Goal: Information Seeking & Learning: Learn about a topic

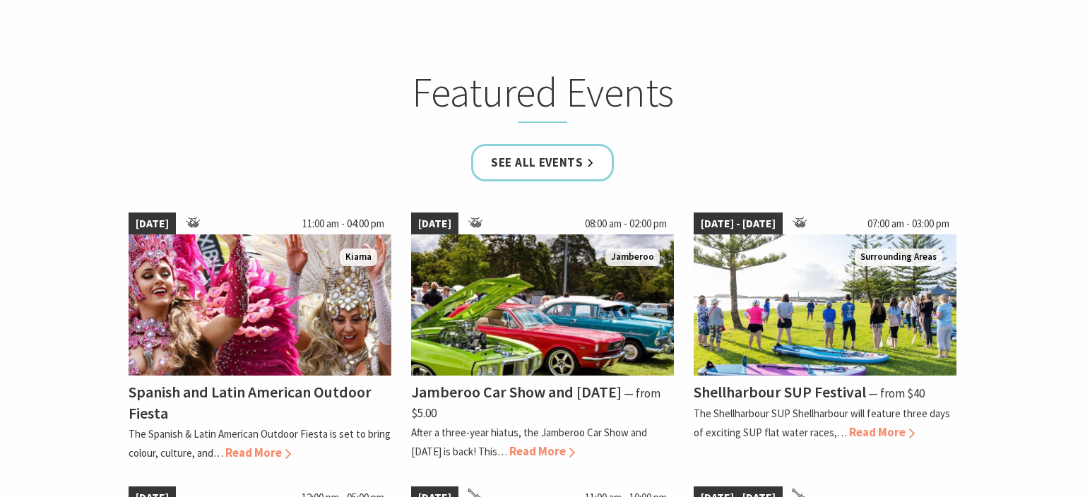
scroll to position [835, 0]
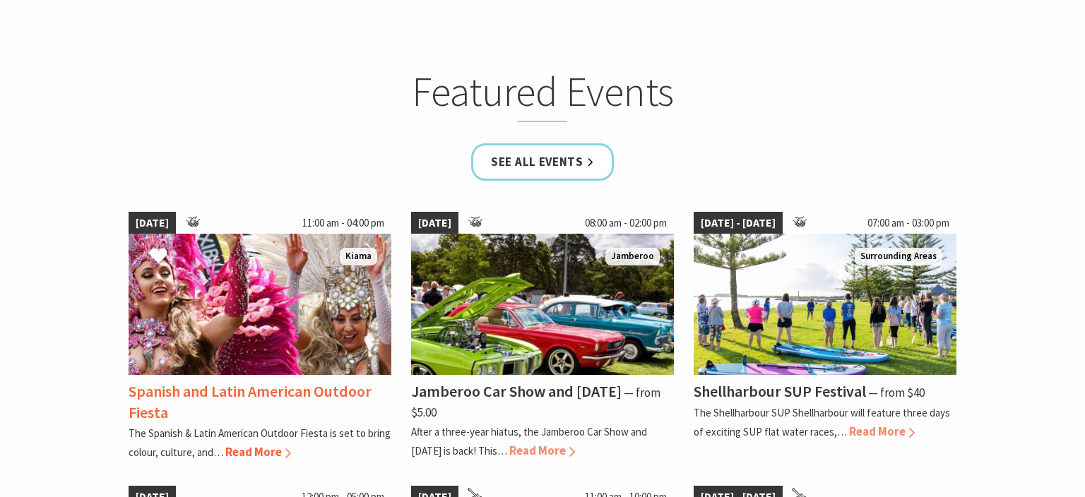
click at [333, 390] on h4 "Spanish and Latin American Outdoor Fiesta" at bounding box center [250, 402] width 243 height 40
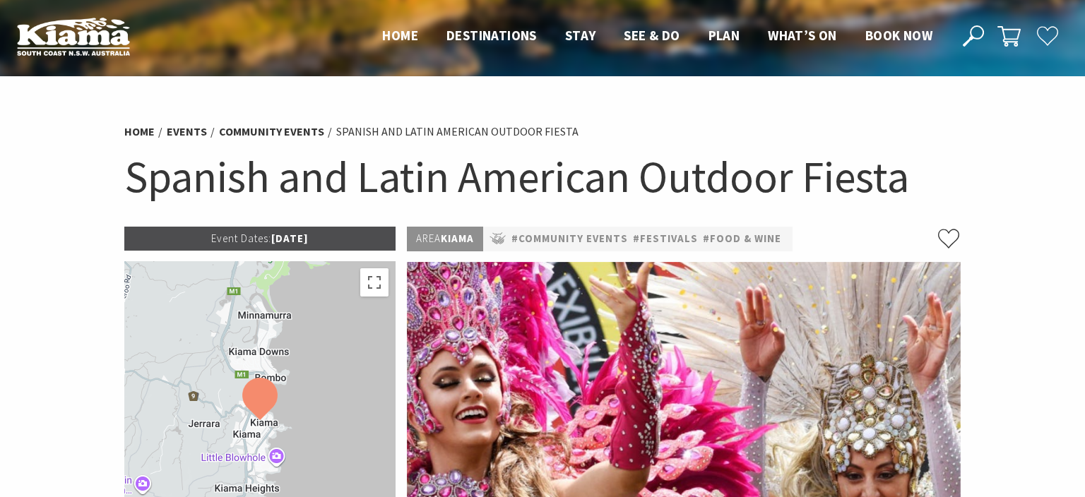
click at [707, 179] on h1 "Spanish and Latin American Outdoor Fiesta" at bounding box center [542, 176] width 836 height 57
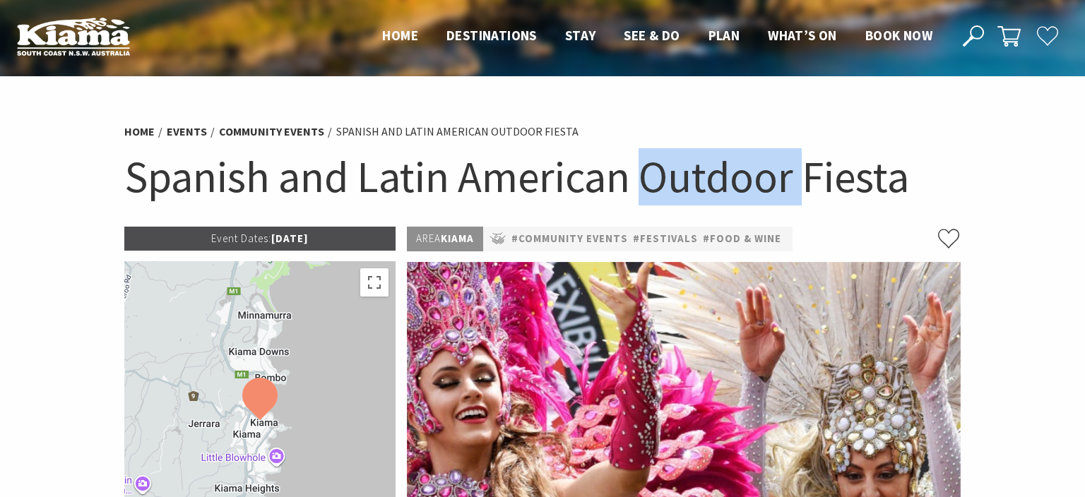
click at [707, 179] on h1 "Spanish and Latin American Outdoor Fiesta" at bounding box center [542, 176] width 836 height 57
copy h1 "Outdoor Fiesta"
